Goal: Task Accomplishment & Management: Complete application form

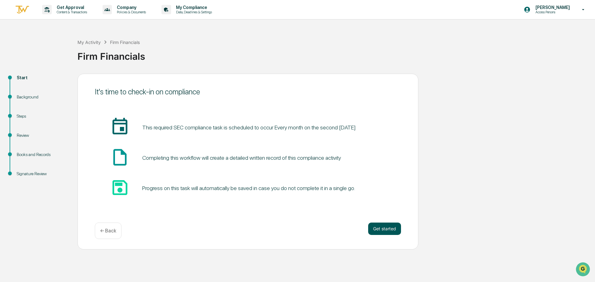
click at [374, 224] on button "Get started" at bounding box center [384, 229] width 33 height 12
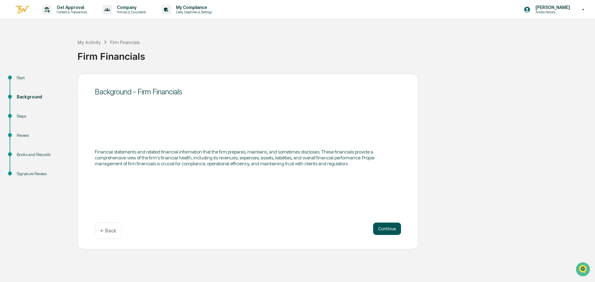
click at [384, 235] on button "Continue" at bounding box center [387, 229] width 28 height 12
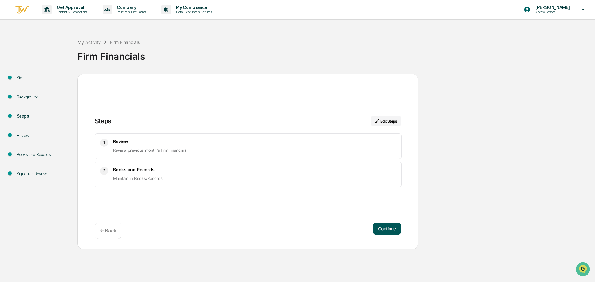
click at [382, 231] on button "Continue" at bounding box center [387, 229] width 28 height 12
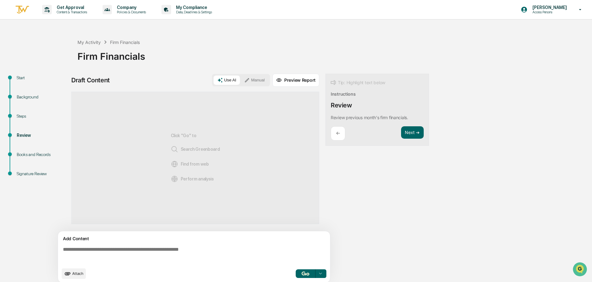
scroll to position [5, 0]
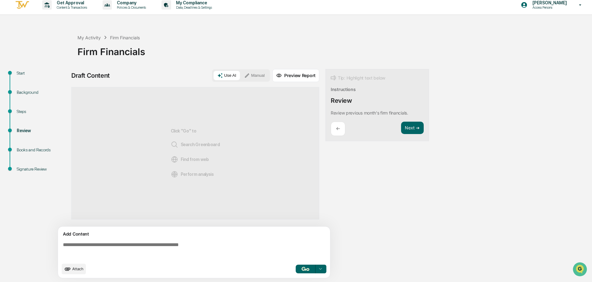
click at [323, 269] on div at bounding box center [321, 269] width 10 height 10
click at [373, 219] on div "Draft Content Use AI Manual Preview Report Sources Click "Go" to Search Greenbo…" at bounding box center [244, 175] width 347 height 213
click at [73, 267] on button "Attach" at bounding box center [74, 269] width 24 height 11
click at [36, 152] on div "Books and Records" at bounding box center [42, 150] width 51 height 7
click at [409, 129] on button "Next ➔" at bounding box center [412, 128] width 23 height 13
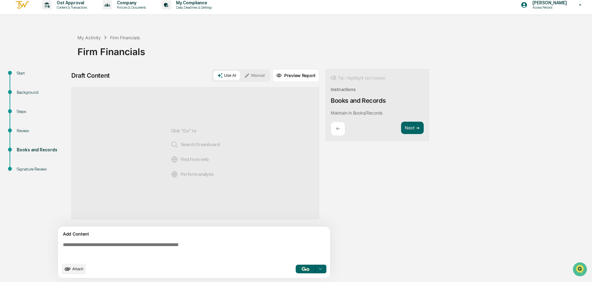
click at [73, 272] on button "Attach" at bounding box center [74, 269] width 24 height 11
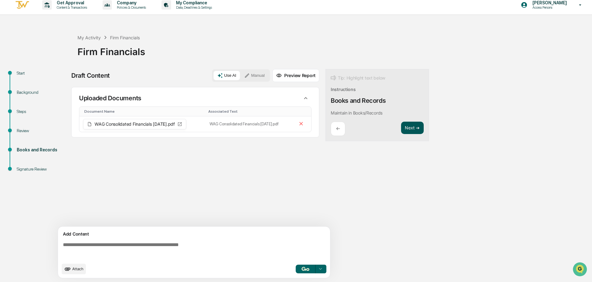
click at [411, 129] on button "Next ➔" at bounding box center [412, 128] width 23 height 13
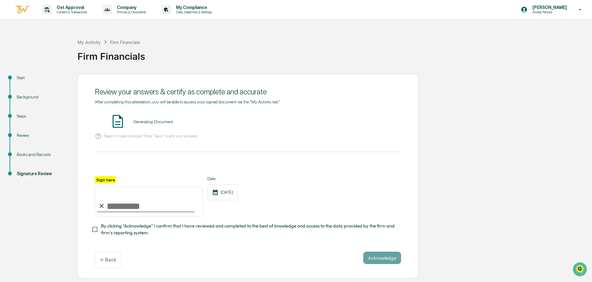
scroll to position [0, 0]
click at [113, 212] on input "Sign here" at bounding box center [149, 202] width 108 height 30
type input "**********"
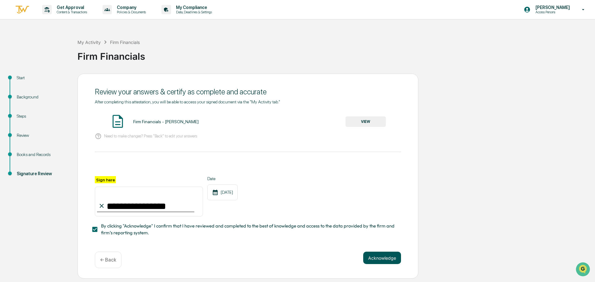
click at [378, 263] on button "Acknowledge" at bounding box center [382, 258] width 38 height 12
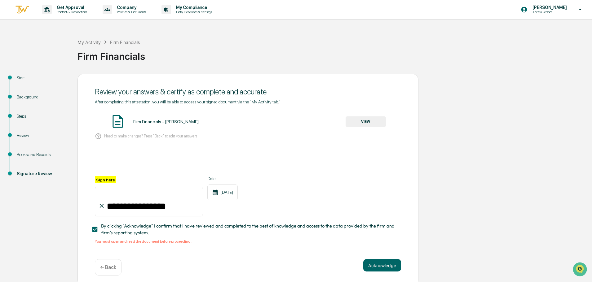
click at [358, 125] on button "VIEW" at bounding box center [366, 122] width 40 height 11
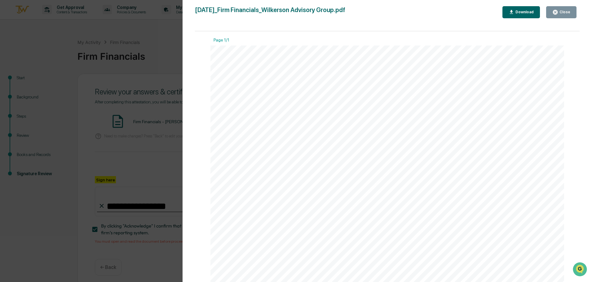
click at [568, 14] on div "Close" at bounding box center [564, 12] width 12 height 4
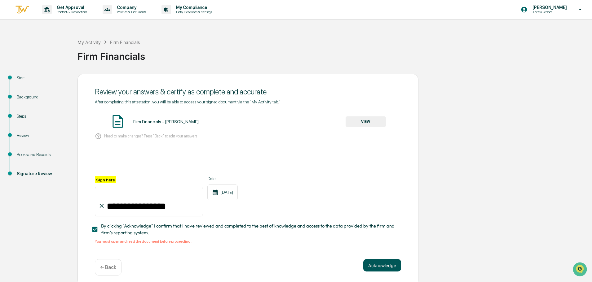
click at [388, 264] on button "Acknowledge" at bounding box center [382, 265] width 38 height 12
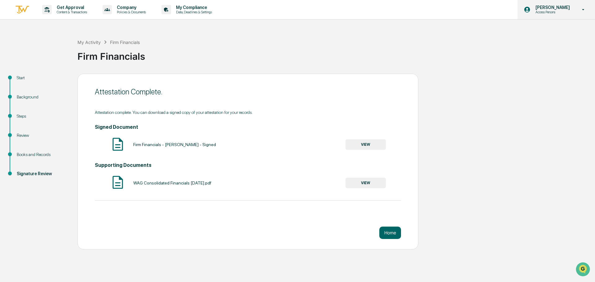
click at [583, 8] on icon at bounding box center [583, 10] width 11 height 6
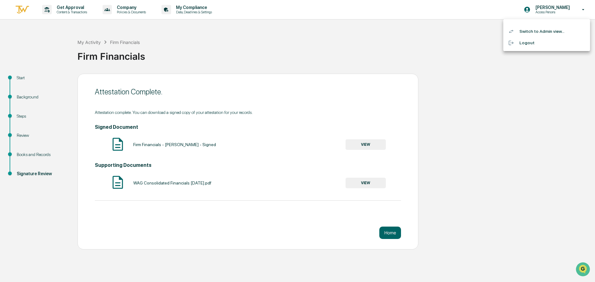
click at [546, 33] on li "Switch to Admin view..." at bounding box center [546, 31] width 87 height 11
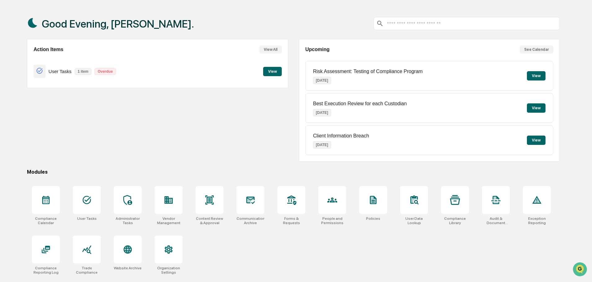
scroll to position [29, 0]
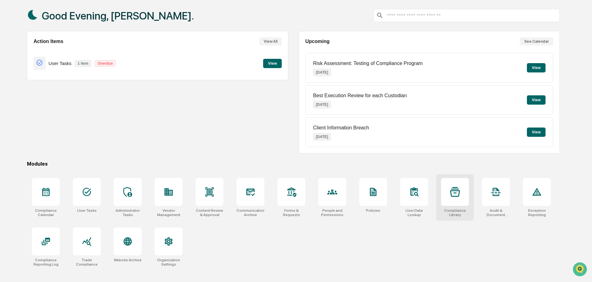
click at [458, 194] on icon at bounding box center [455, 192] width 10 height 10
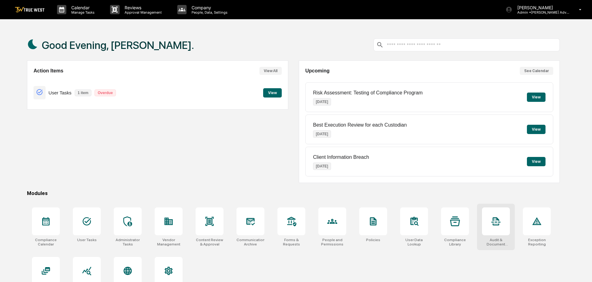
click at [501, 224] on div at bounding box center [496, 222] width 28 height 28
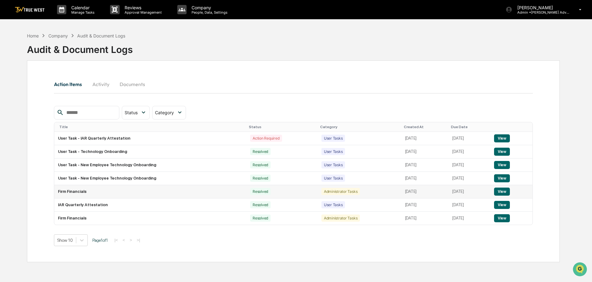
click at [504, 193] on button "View" at bounding box center [502, 192] width 16 height 8
